Goal: Task Accomplishment & Management: Complete application form

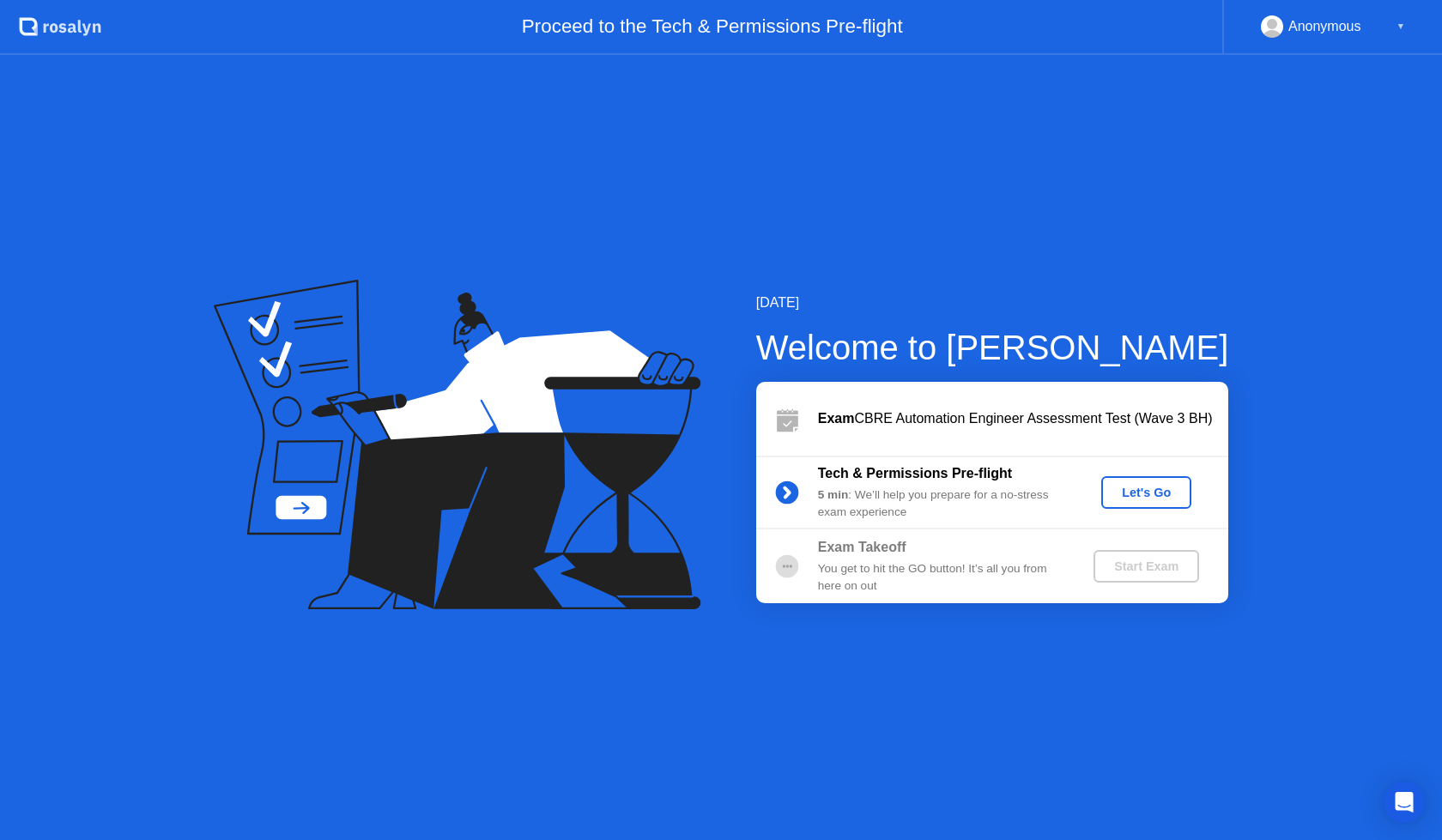
click at [1138, 487] on div "Let's Go" at bounding box center [1146, 493] width 77 height 14
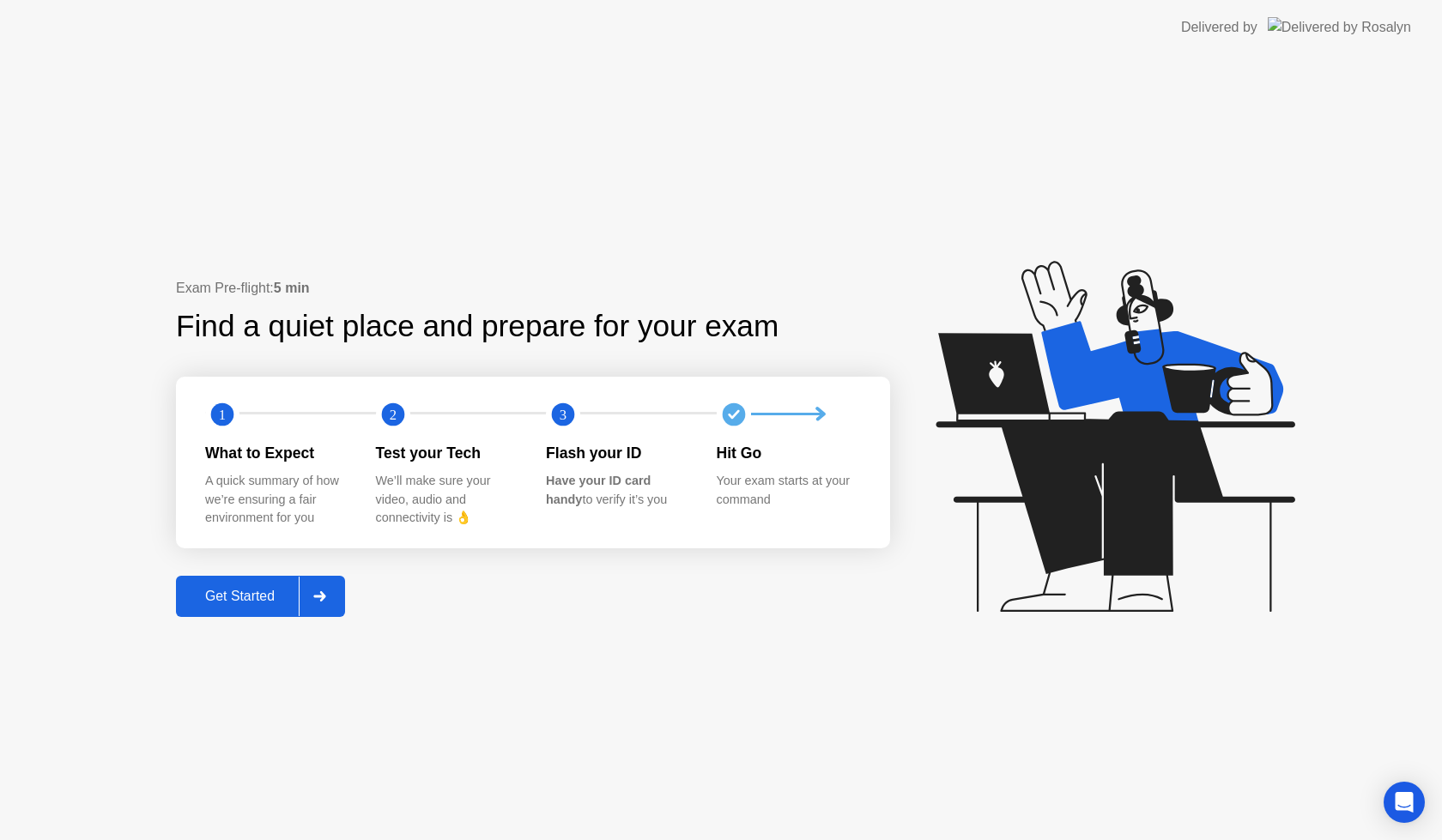
click at [247, 601] on div "Get Started" at bounding box center [239, 597] width 117 height 16
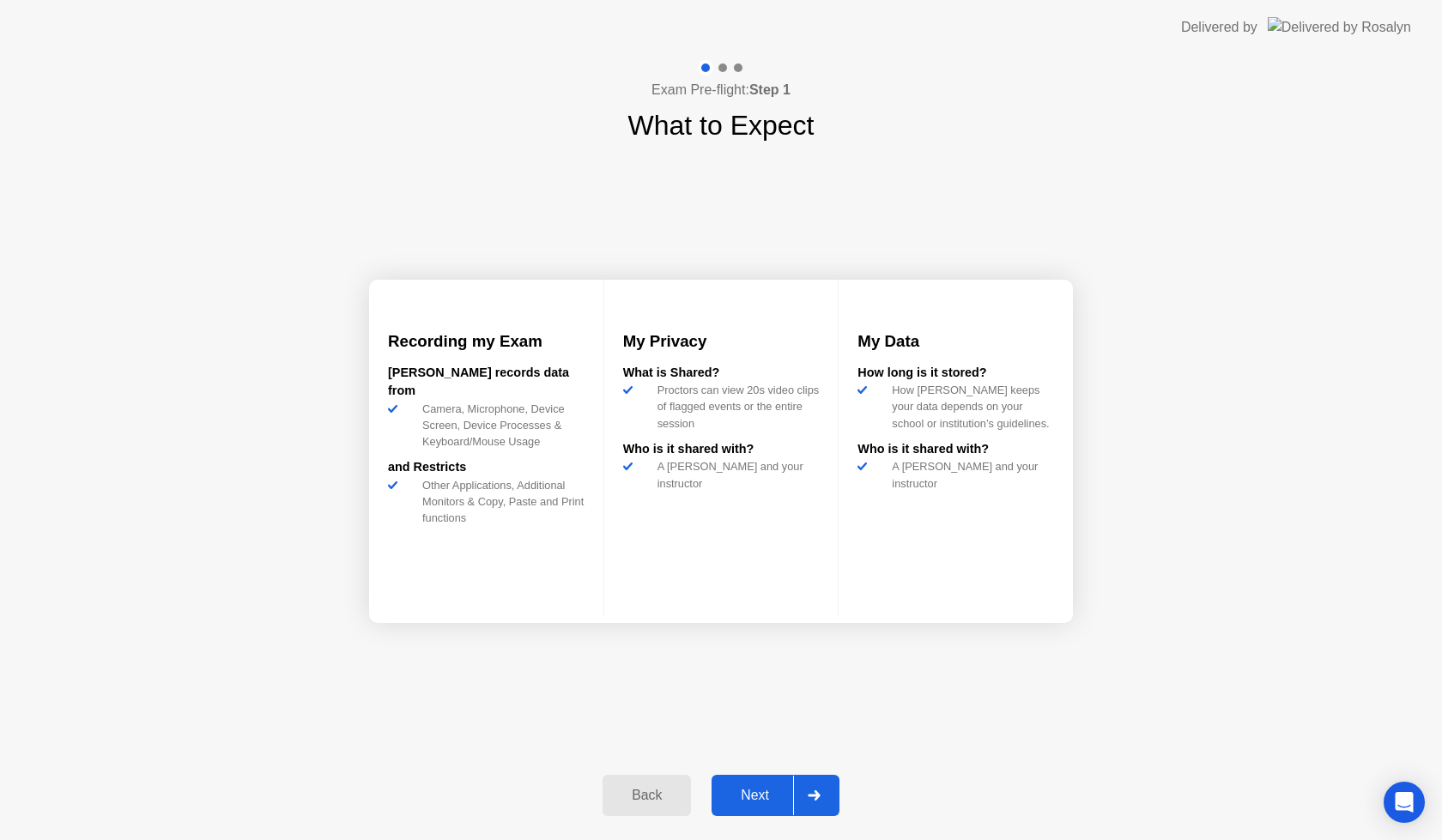
click at [755, 788] on div "Next" at bounding box center [754, 796] width 77 height 16
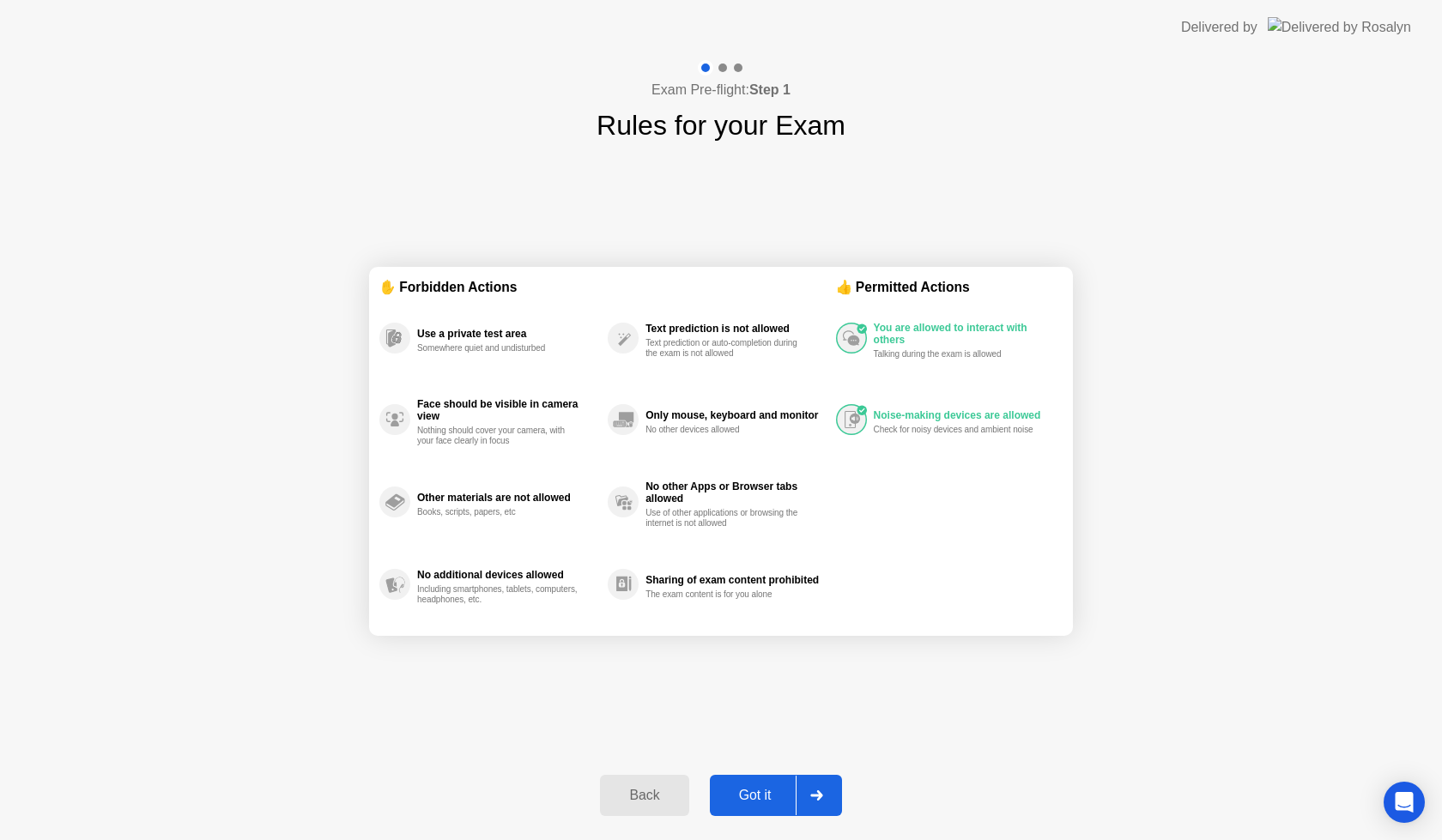
click at [757, 800] on div "Got it" at bounding box center [755, 796] width 81 height 16
select select "**********"
select select "*******"
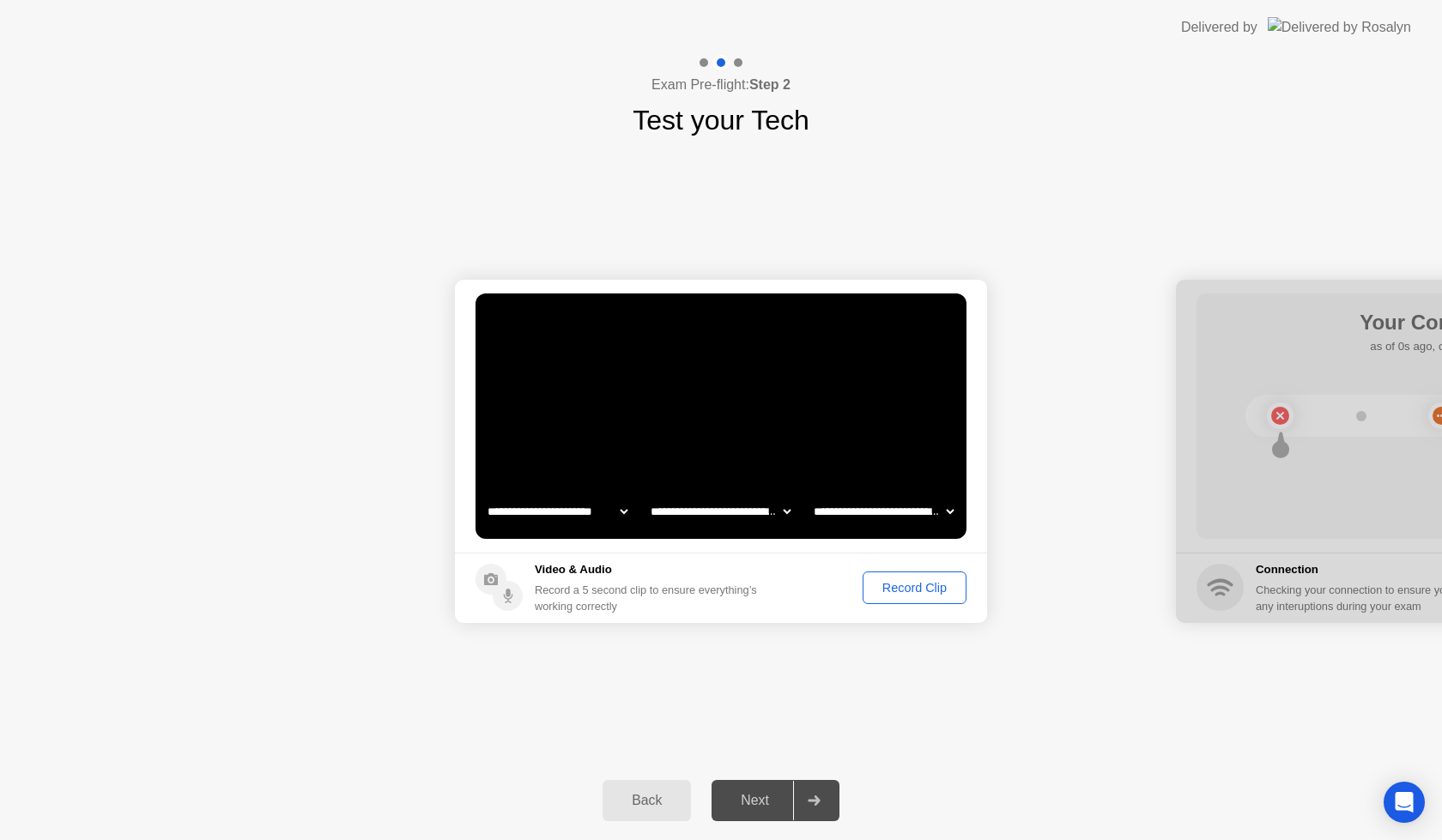
click at [919, 590] on div "Record Clip" at bounding box center [914, 588] width 92 height 14
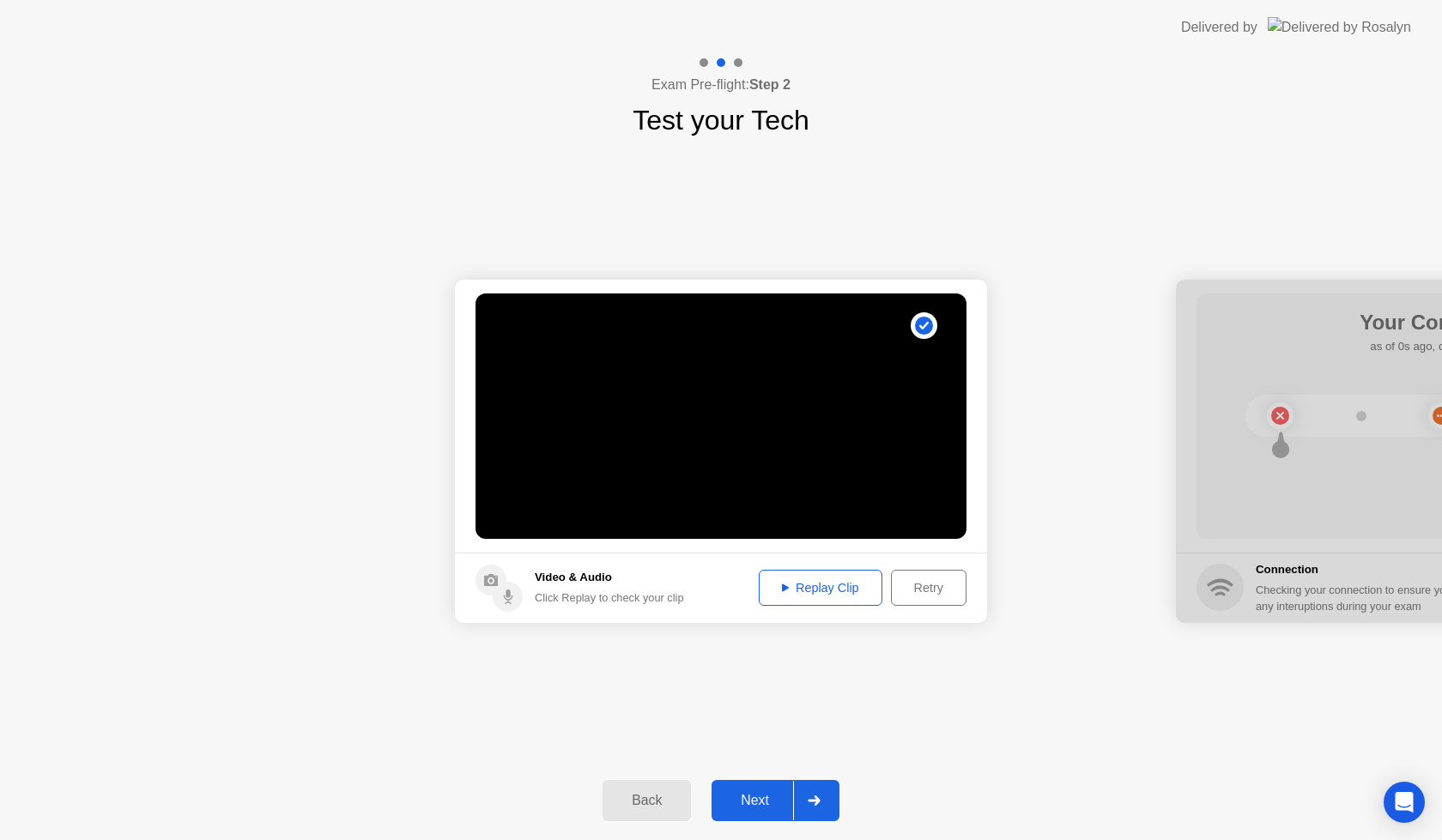
click at [809, 583] on div "Replay Clip" at bounding box center [821, 588] width 112 height 14
click at [753, 802] on div "Next" at bounding box center [754, 801] width 77 height 16
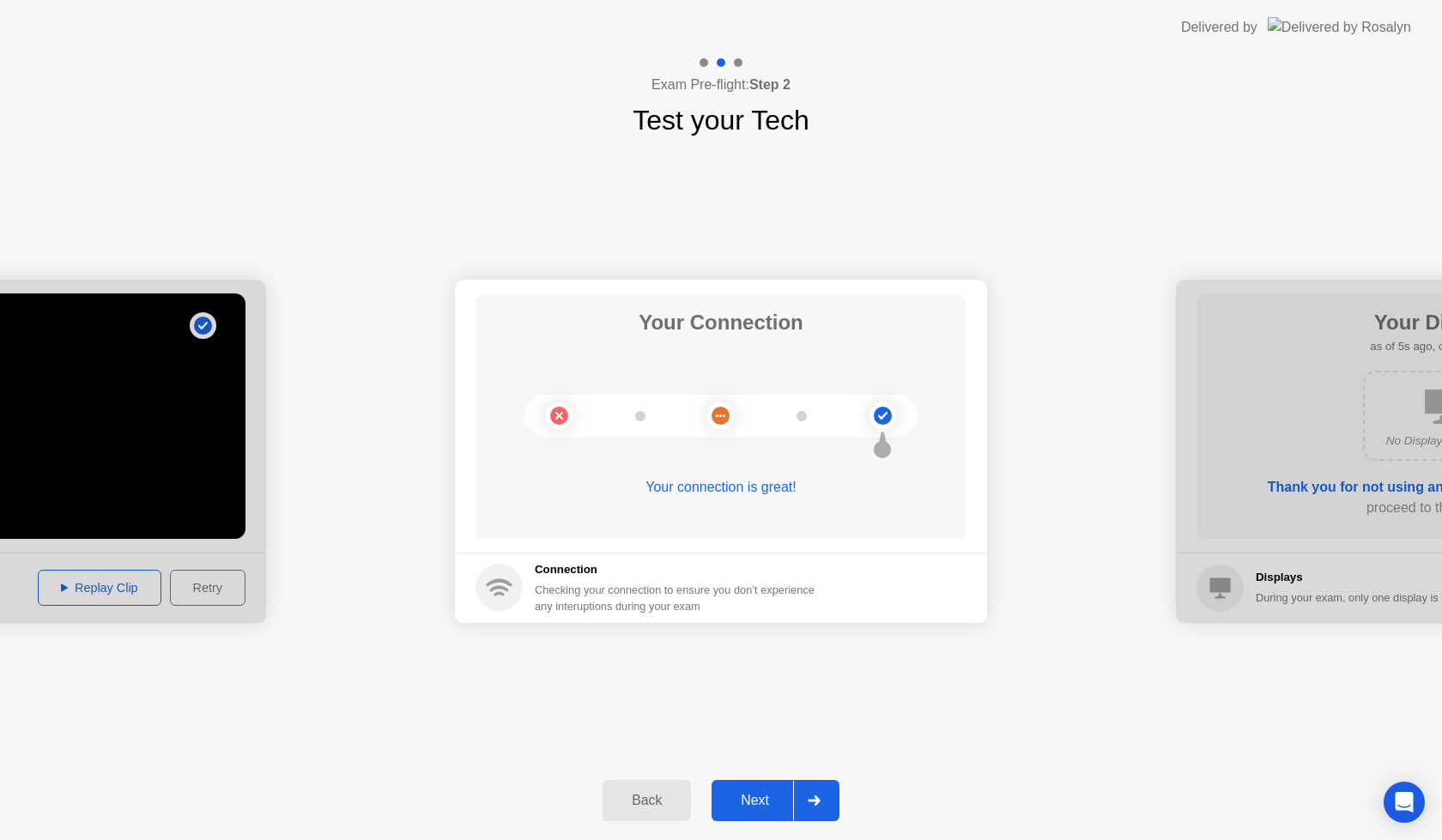
click at [760, 799] on div "Next" at bounding box center [754, 801] width 77 height 16
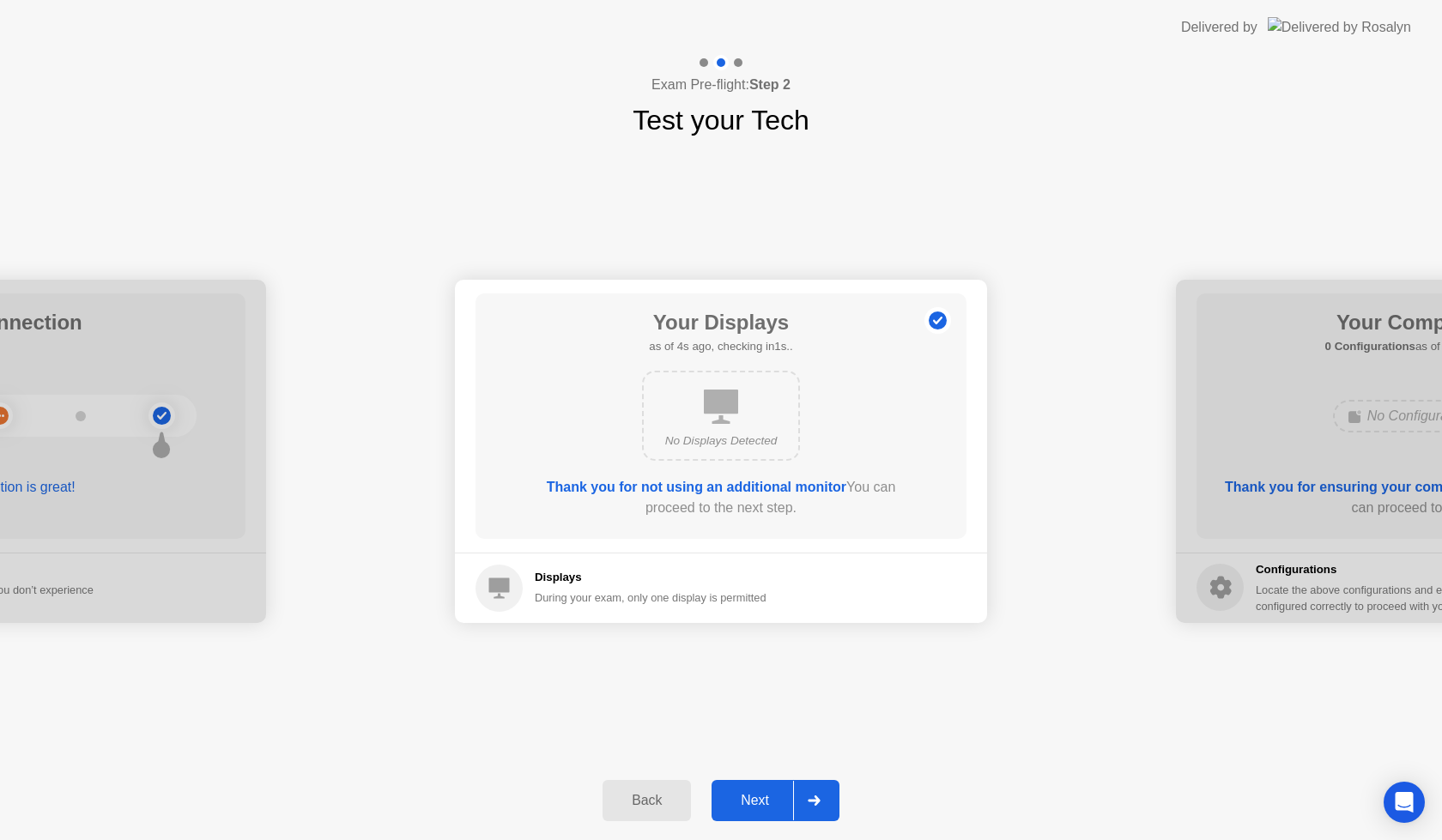
click at [756, 806] on div "Next" at bounding box center [754, 801] width 77 height 16
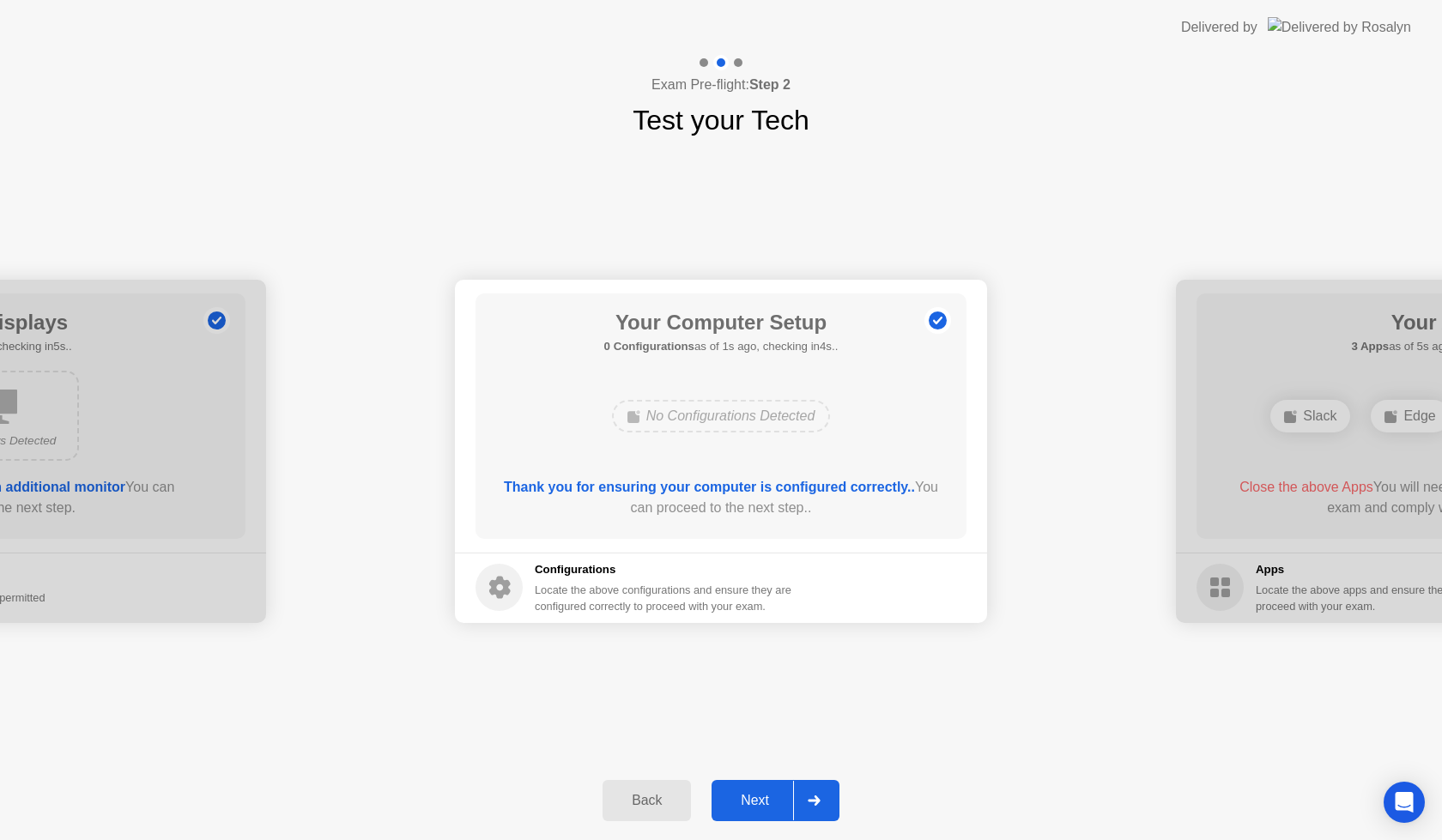
click at [760, 798] on div "Next" at bounding box center [754, 801] width 77 height 16
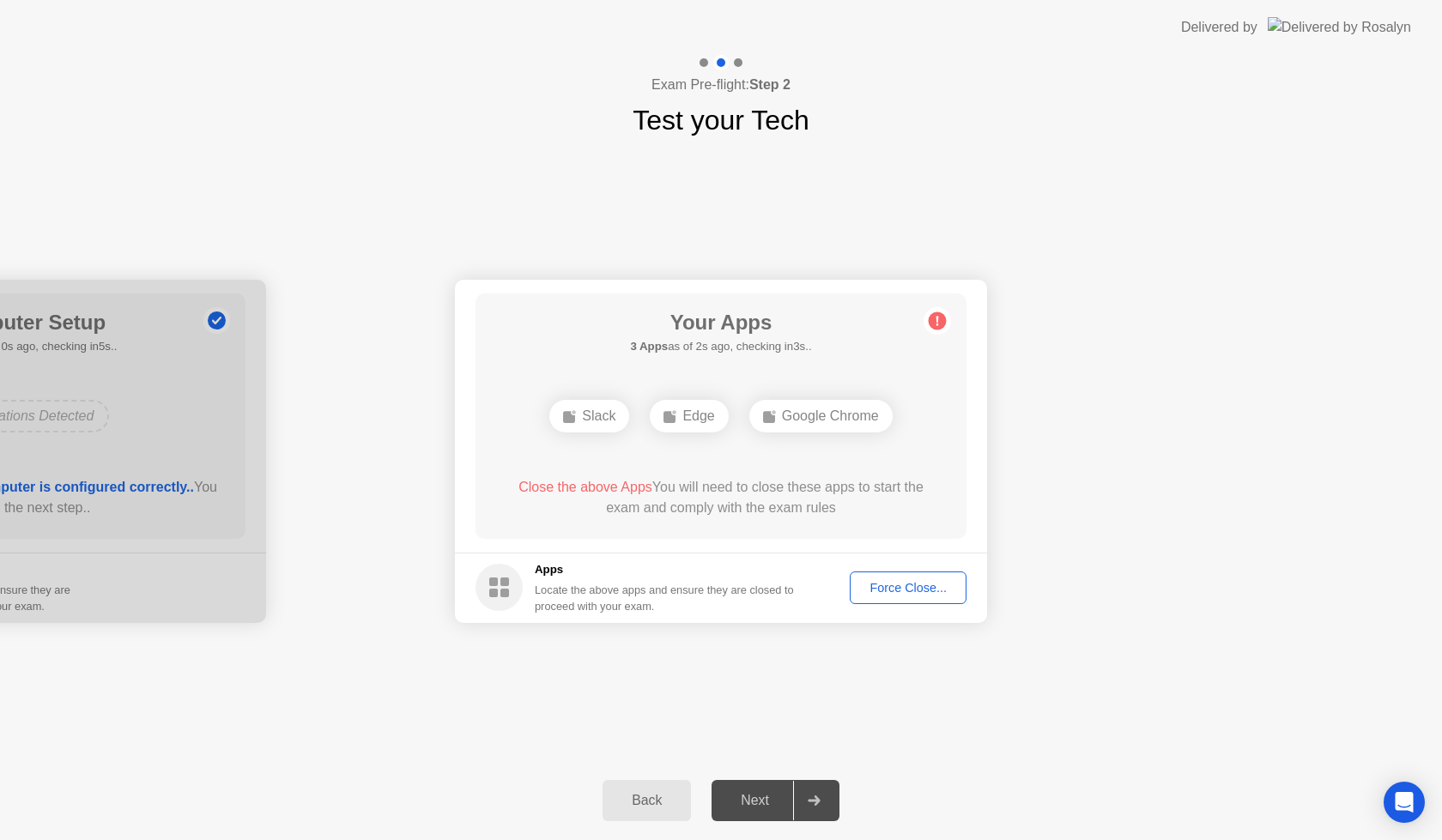
click at [911, 584] on div "Force Close..." at bounding box center [908, 588] width 105 height 14
click at [893, 585] on div "Force Close..." at bounding box center [908, 588] width 105 height 14
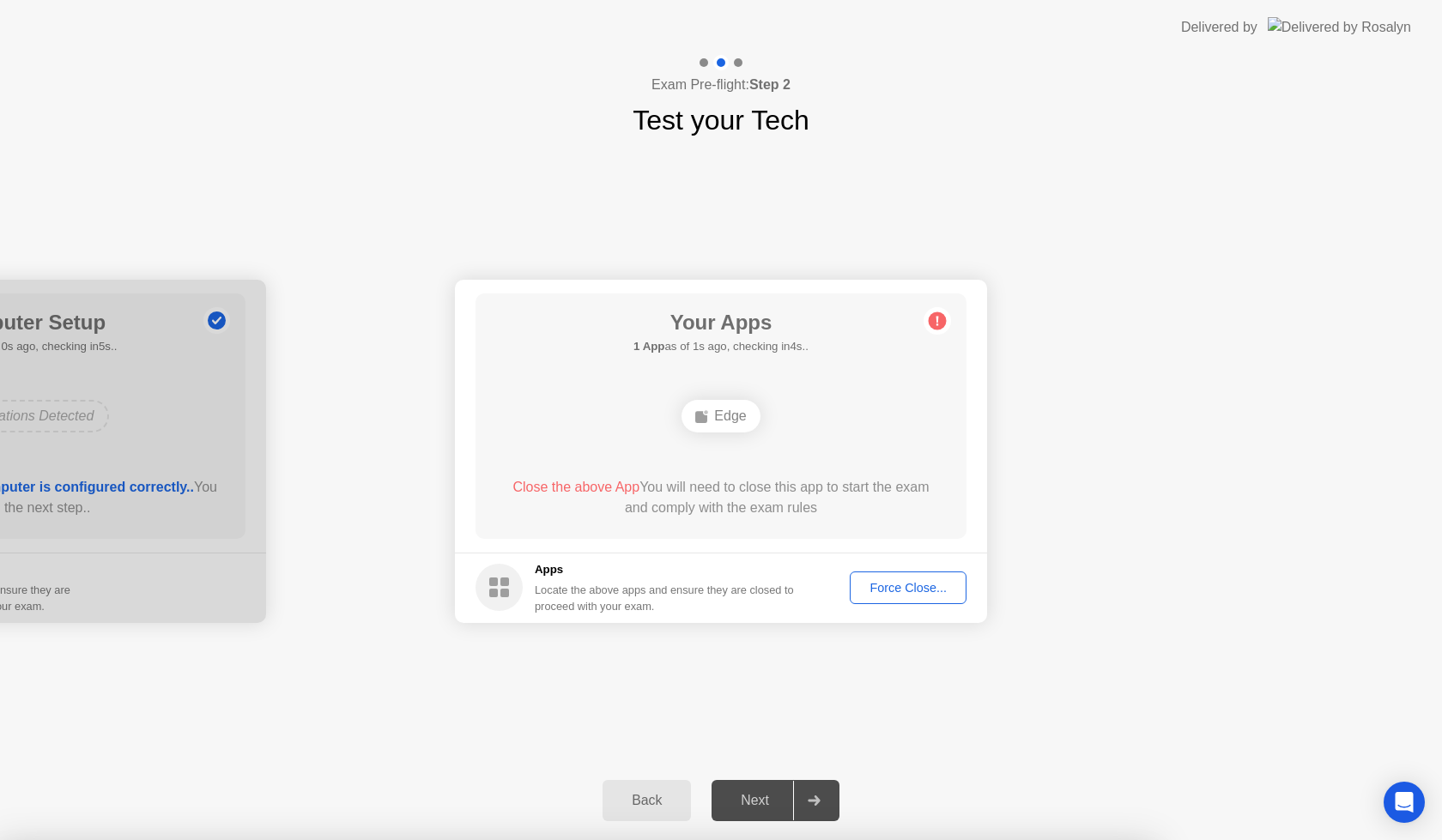
click at [905, 591] on div "Force Close..." at bounding box center [908, 588] width 105 height 14
click at [724, 413] on div "Edge" at bounding box center [720, 416] width 78 height 33
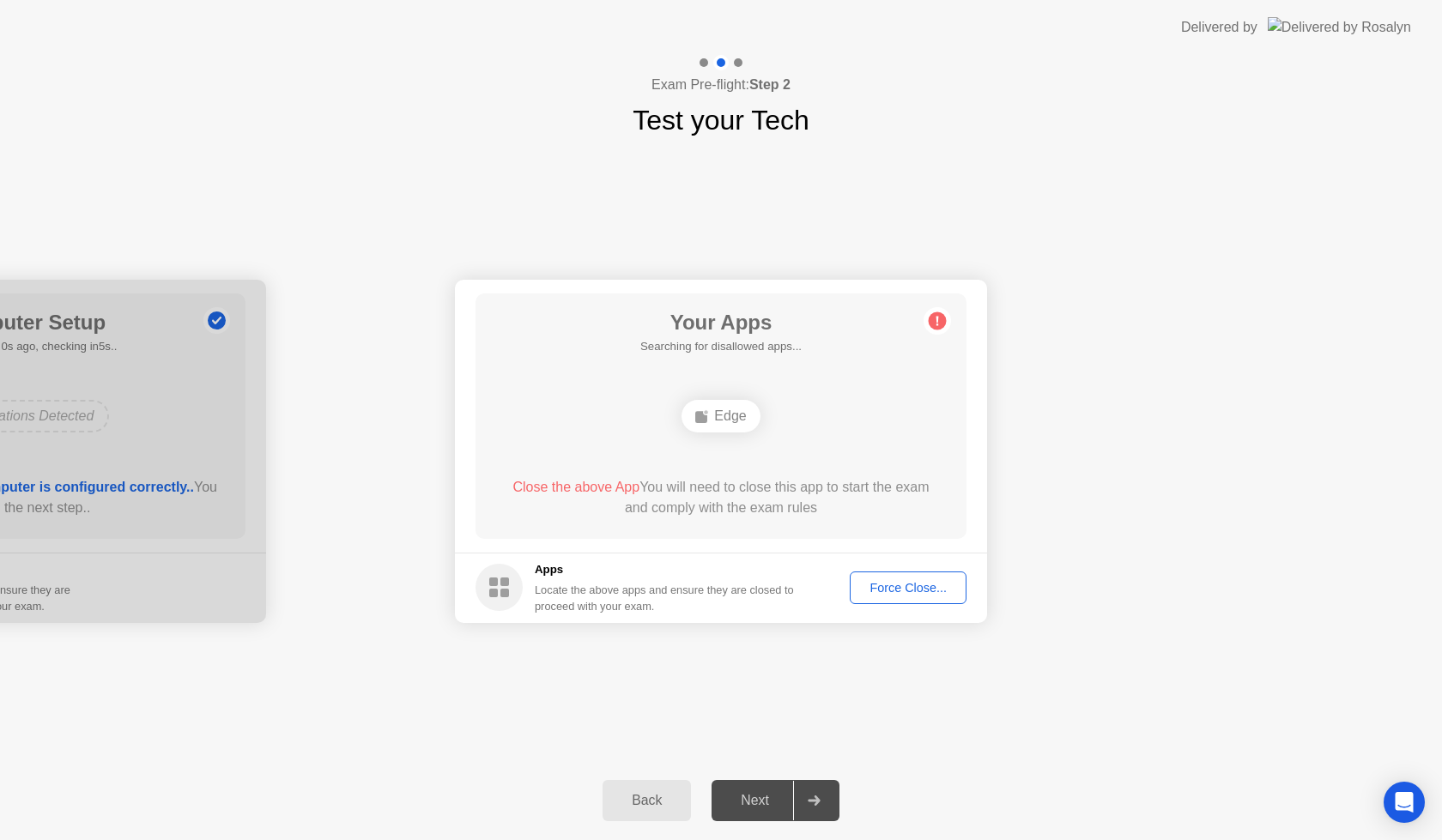
click at [904, 581] on div "Force Close..." at bounding box center [908, 588] width 105 height 14
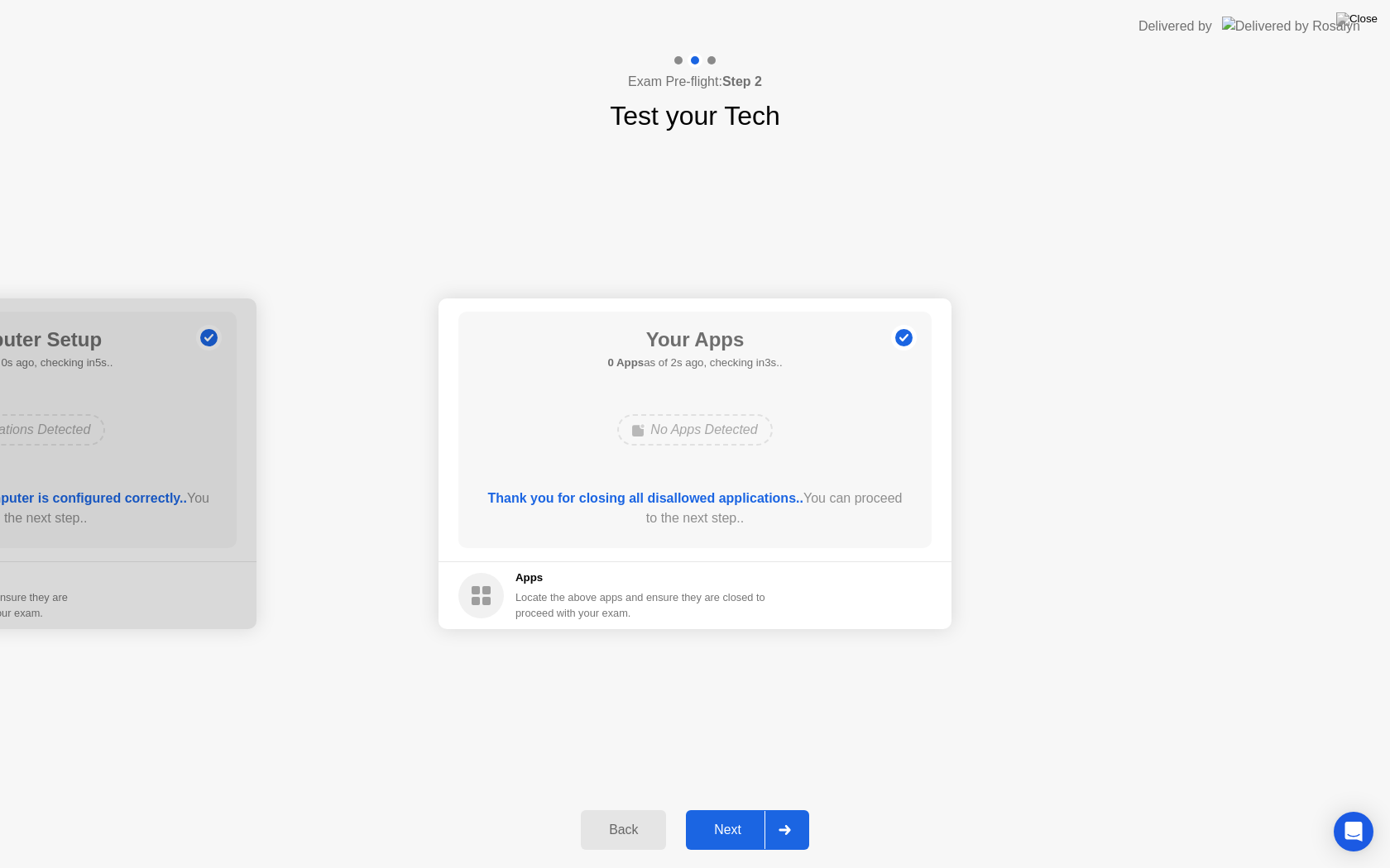
click at [739, 809] on div "Next" at bounding box center [727, 831] width 74 height 15
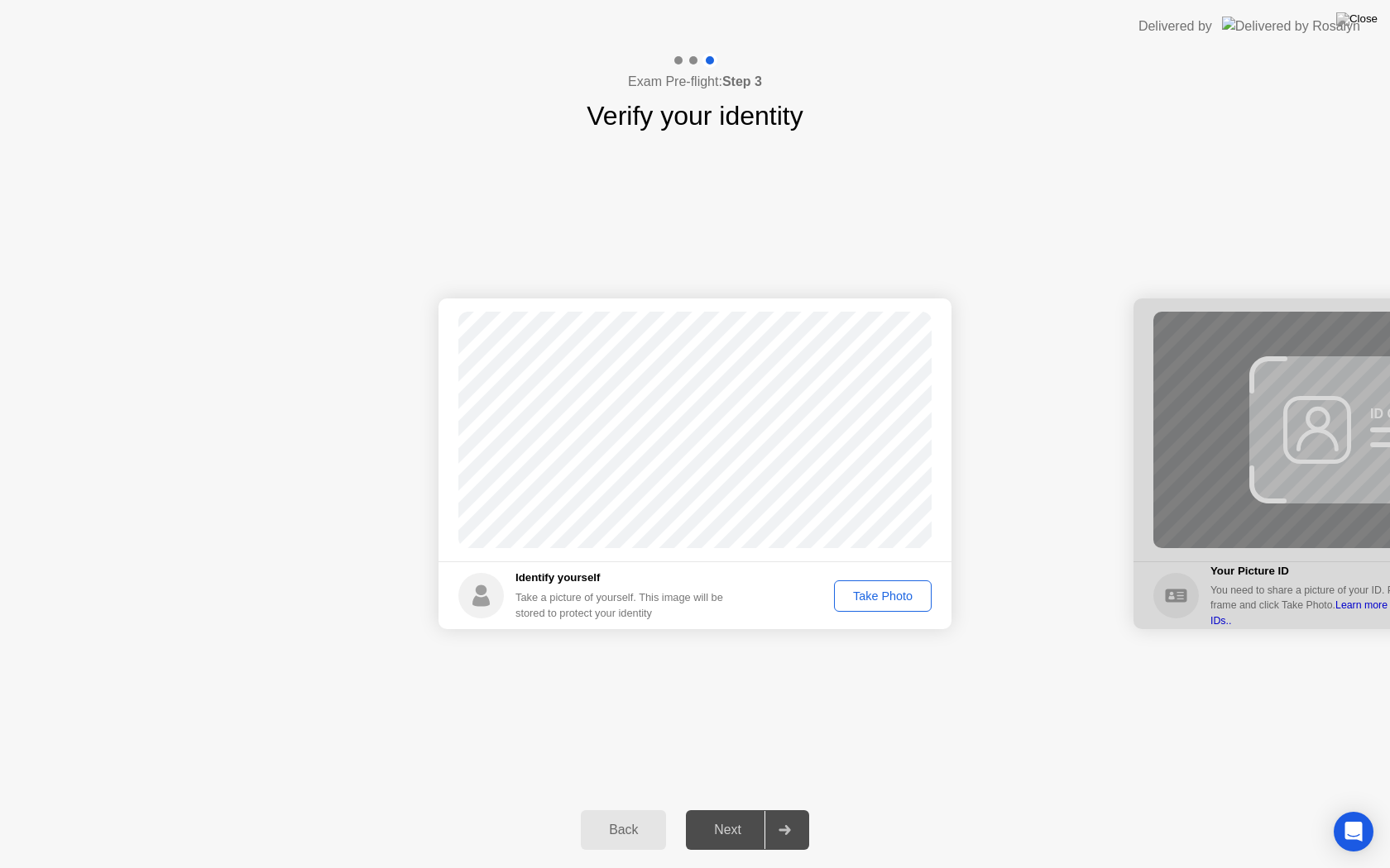
click at [870, 589] on div "Take Photo" at bounding box center [882, 596] width 86 height 14
click at [892, 589] on div "Retake" at bounding box center [894, 596] width 65 height 14
click at [892, 589] on div "Take Photo" at bounding box center [882, 596] width 86 height 14
click at [731, 809] on div "Next" at bounding box center [727, 831] width 74 height 15
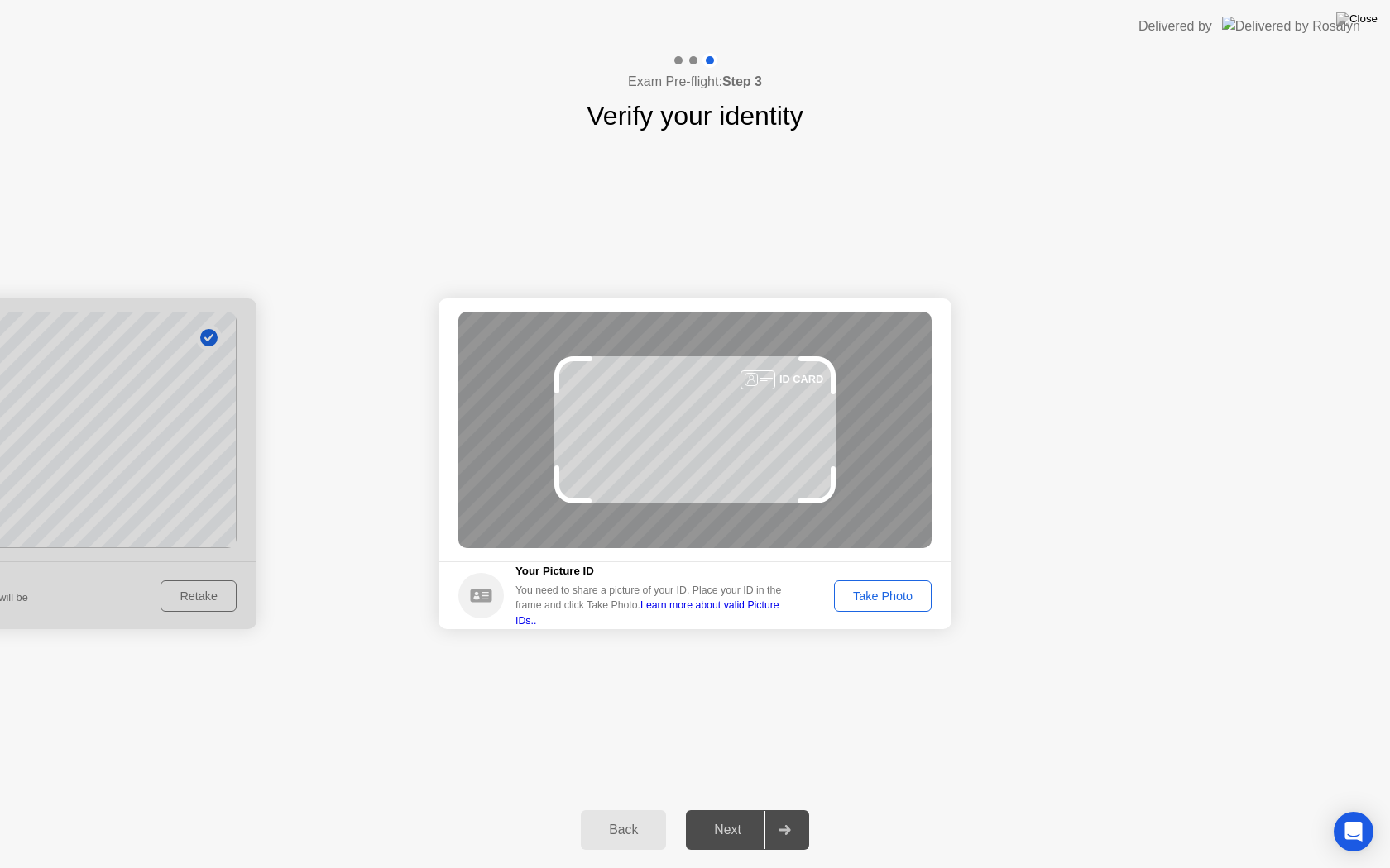
click at [876, 589] on div "Take Photo" at bounding box center [882, 596] width 86 height 14
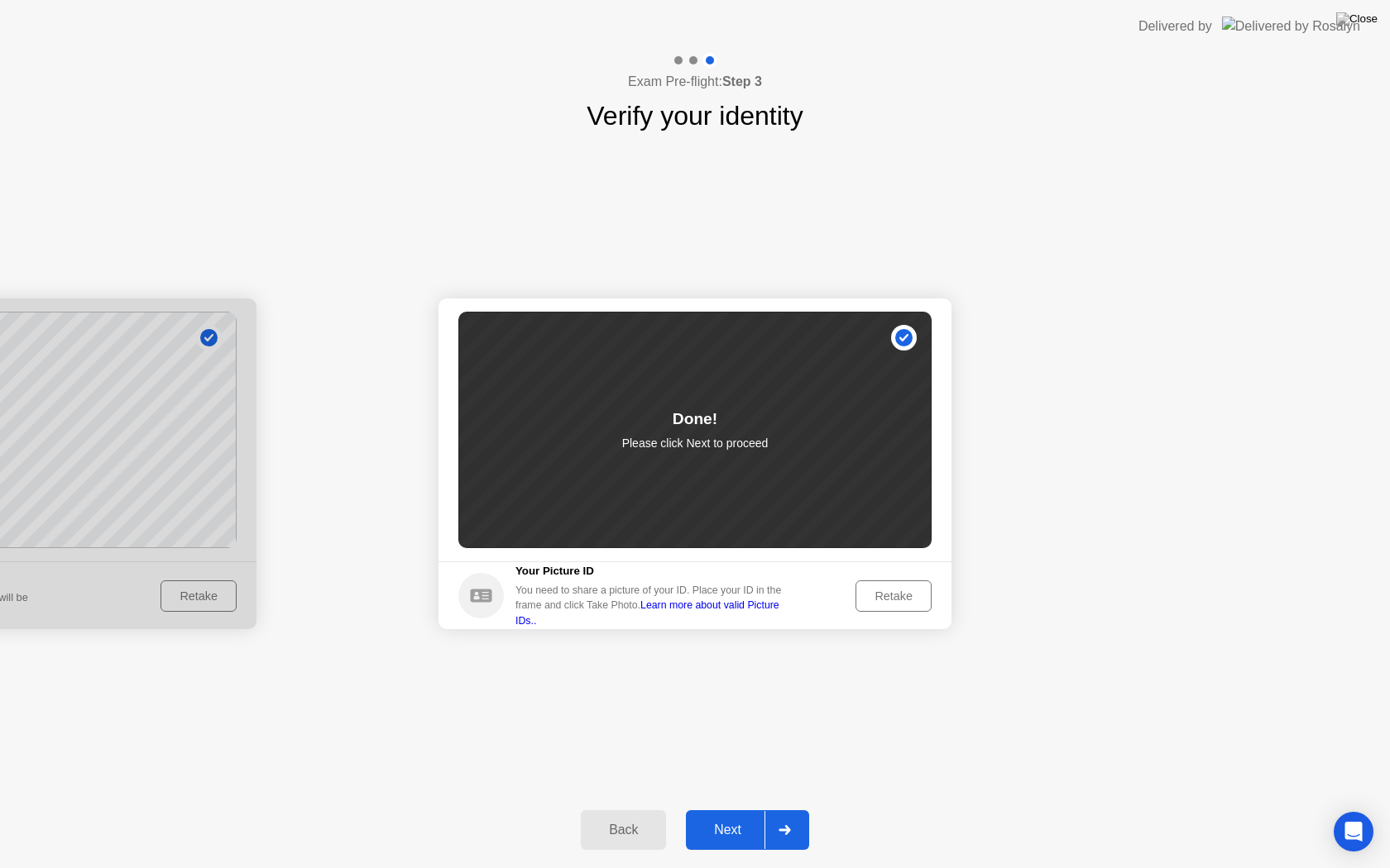
click at [727, 809] on div "Next" at bounding box center [727, 831] width 74 height 15
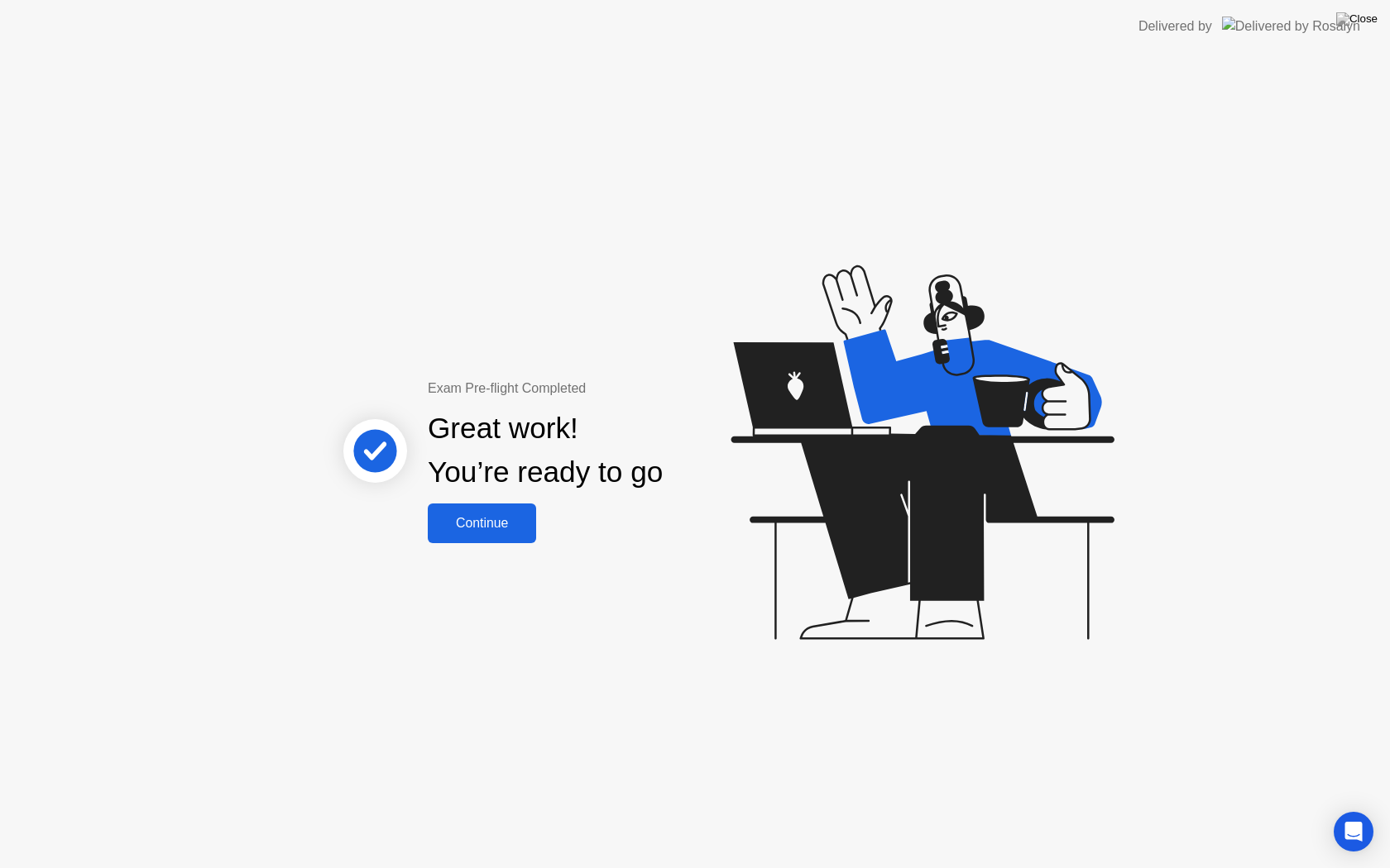
click at [493, 516] on div "Continue" at bounding box center [482, 524] width 99 height 15
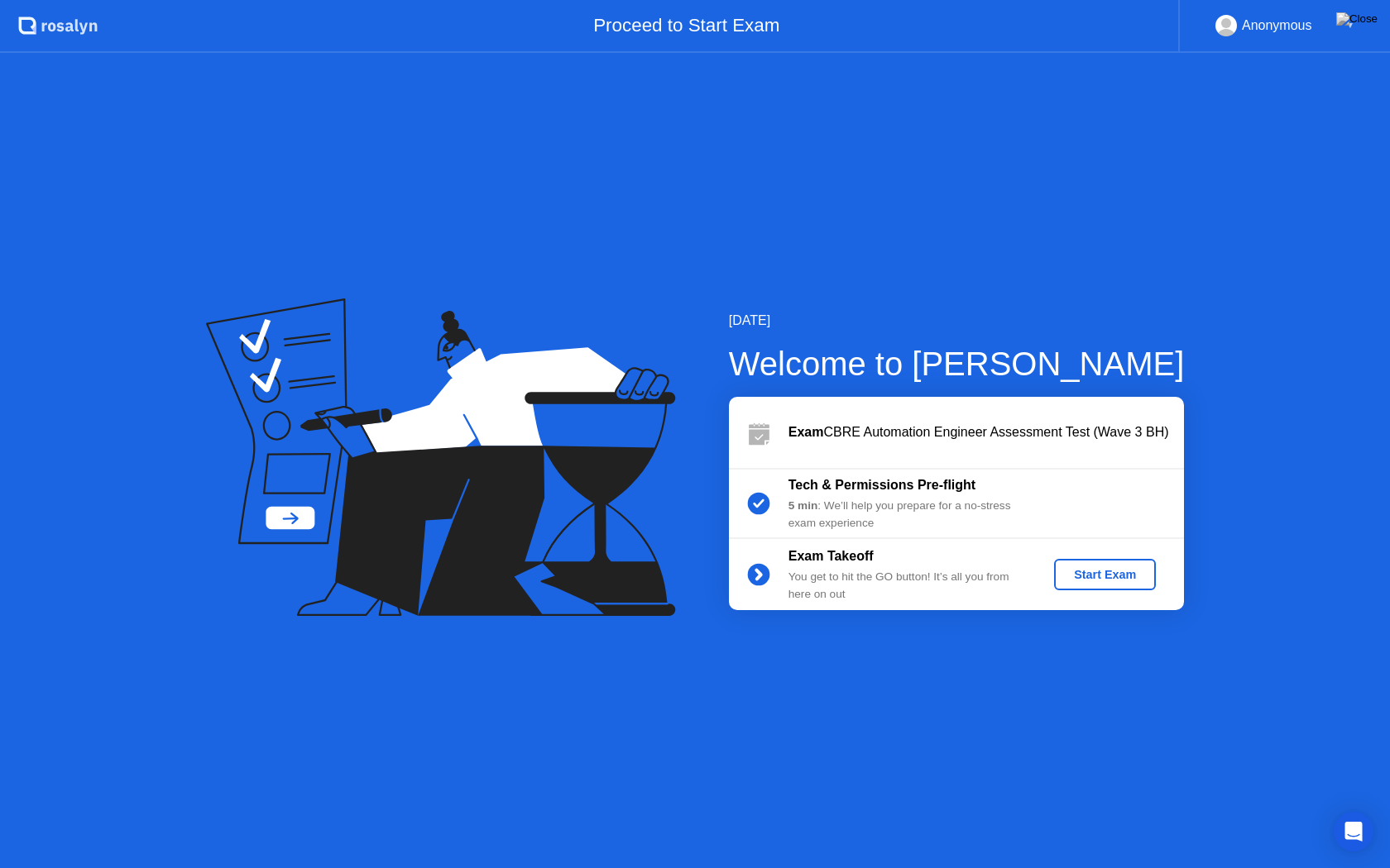
click at [1095, 573] on div "Start Exam" at bounding box center [1105, 575] width 88 height 14
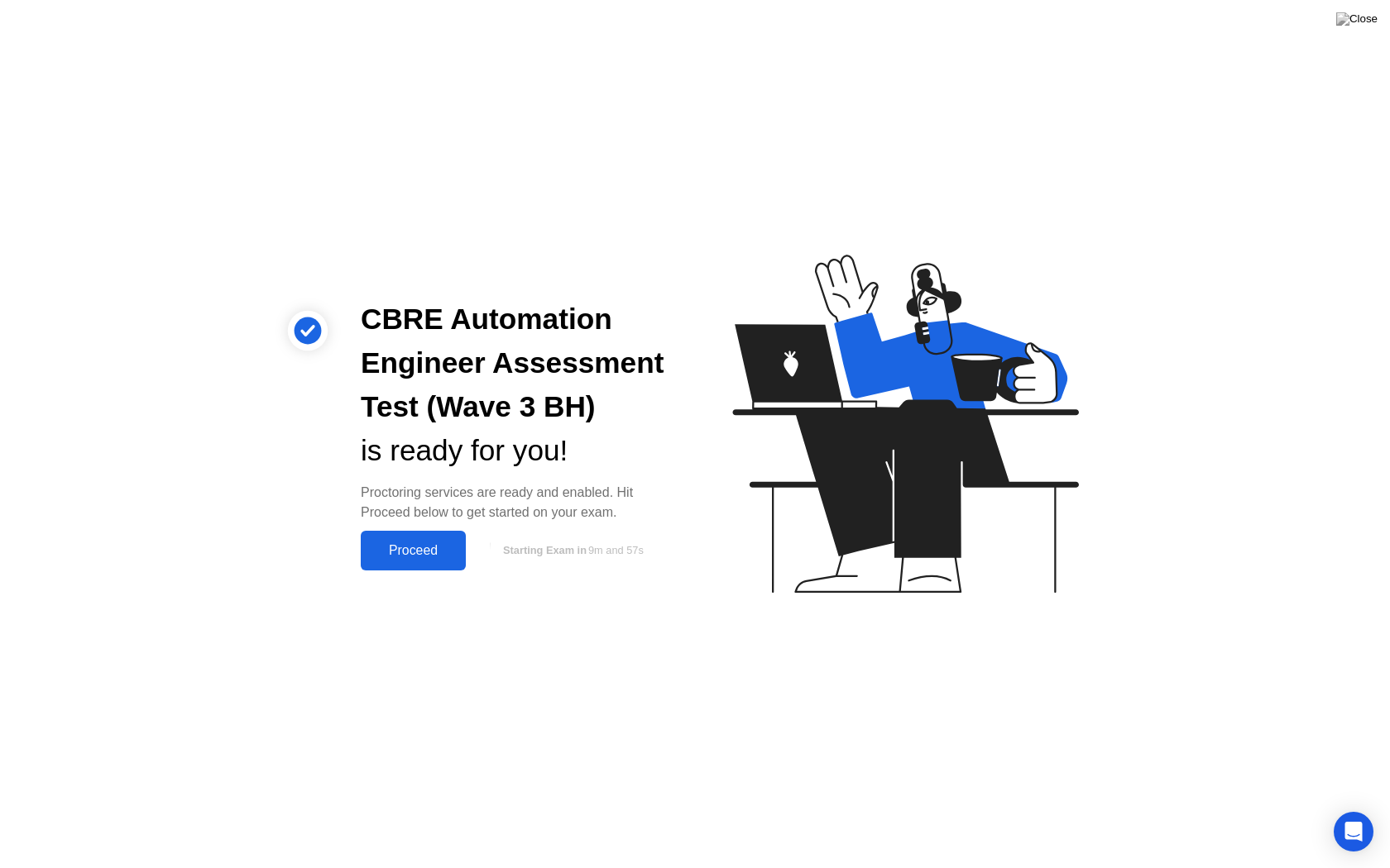
click at [389, 532] on button "Proceed" at bounding box center [414, 550] width 105 height 40
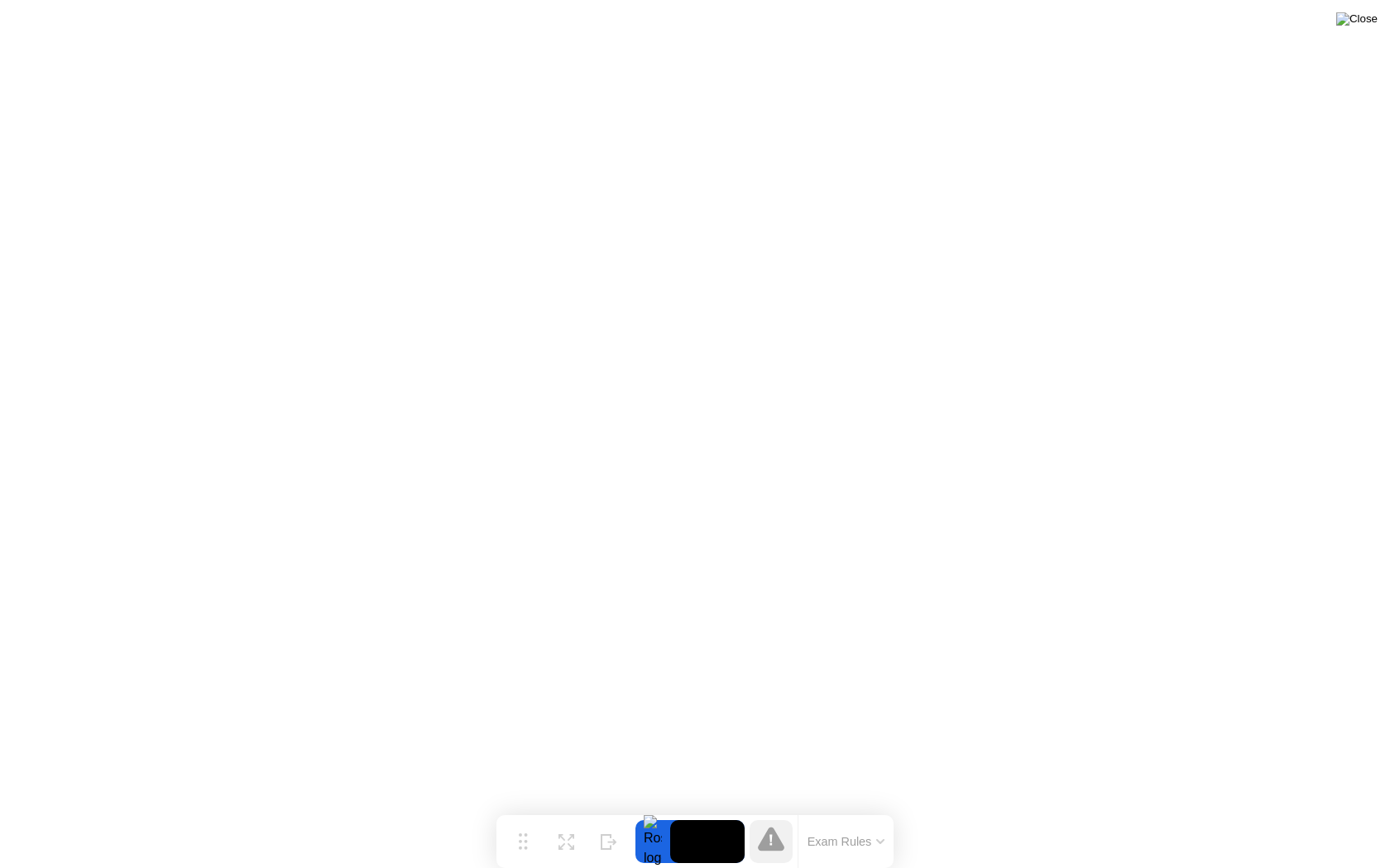
click at [1365, 21] on img at bounding box center [1357, 20] width 42 height 14
